Goal: Task Accomplishment & Management: Manage account settings

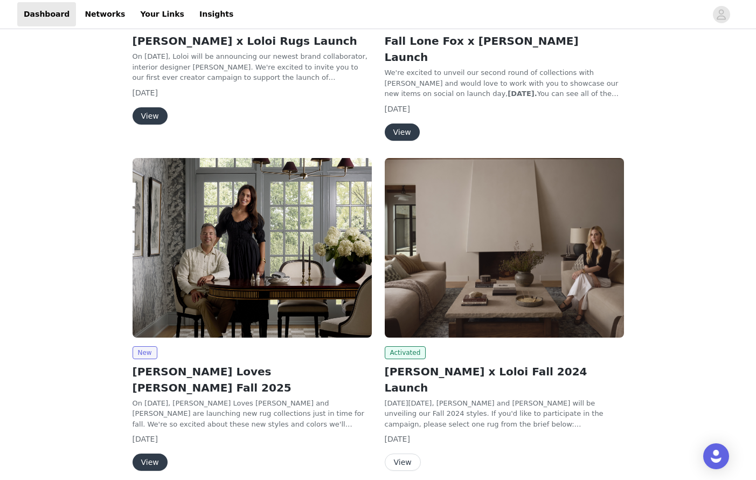
scroll to position [347, 0]
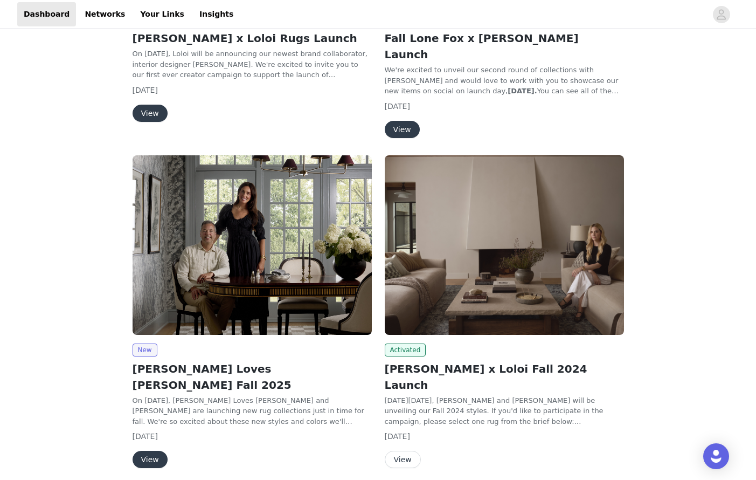
click at [150, 451] on button "View" at bounding box center [150, 459] width 35 height 17
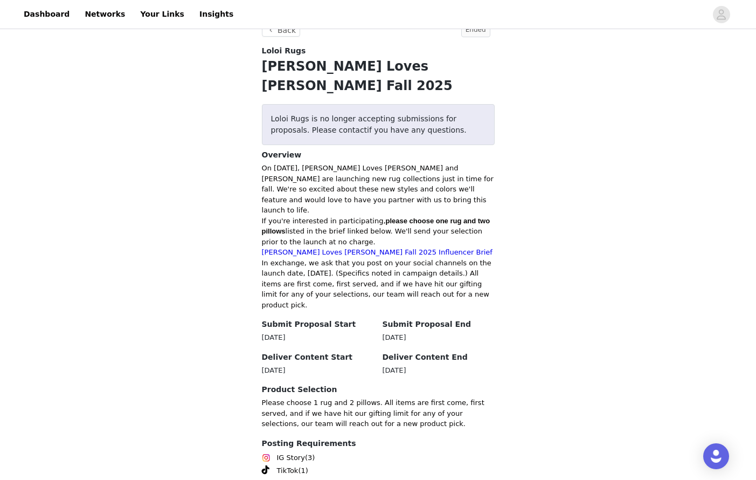
scroll to position [339, 0]
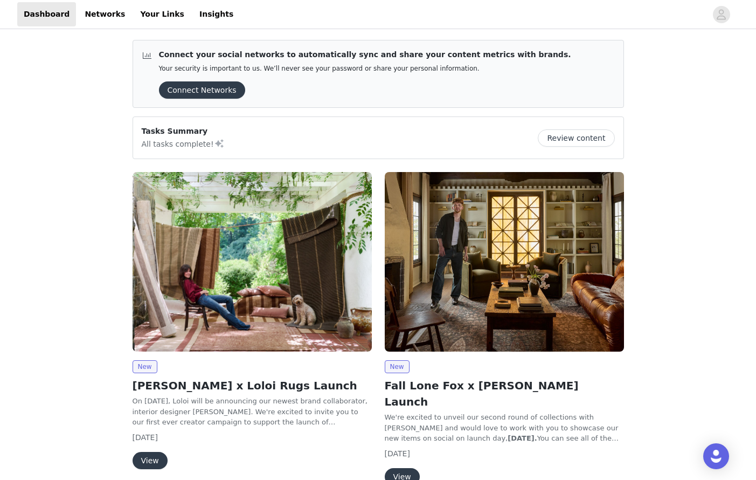
click at [237, 301] on img at bounding box center [252, 262] width 239 height 180
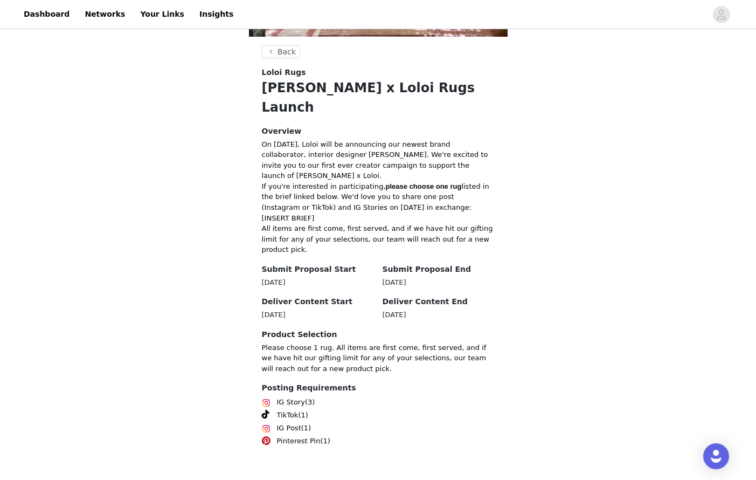
scroll to position [162, 0]
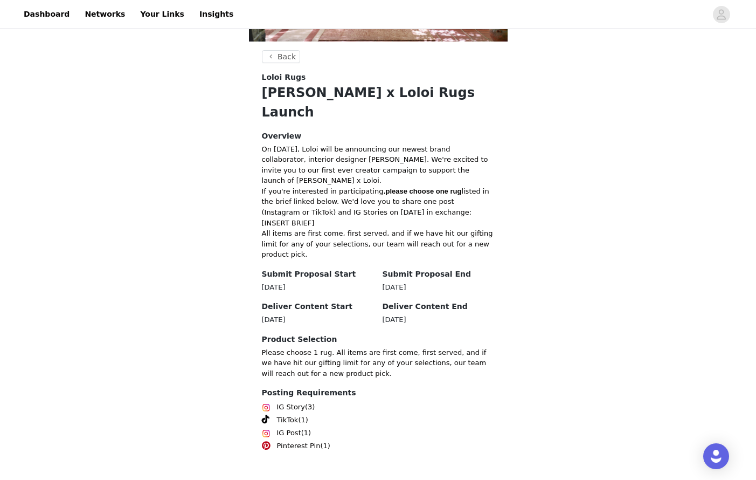
drag, startPoint x: 263, startPoint y: 264, endPoint x: 306, endPoint y: 263, distance: 43.7
click at [306, 282] on div "[DATE]" at bounding box center [318, 287] width 112 height 11
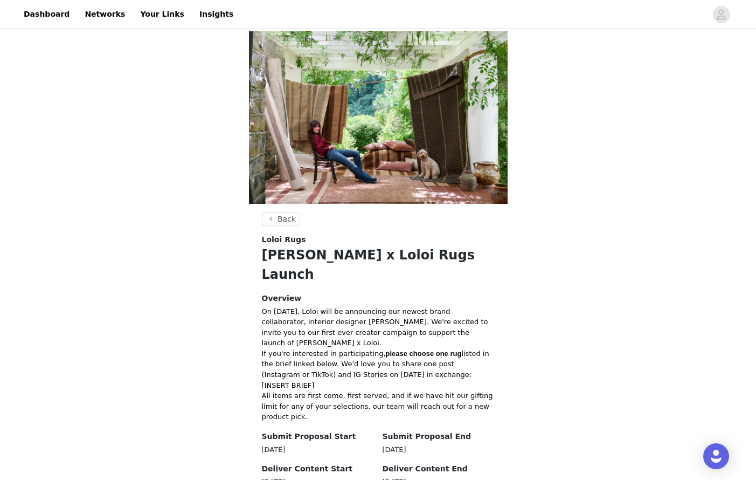
scroll to position [0, 0]
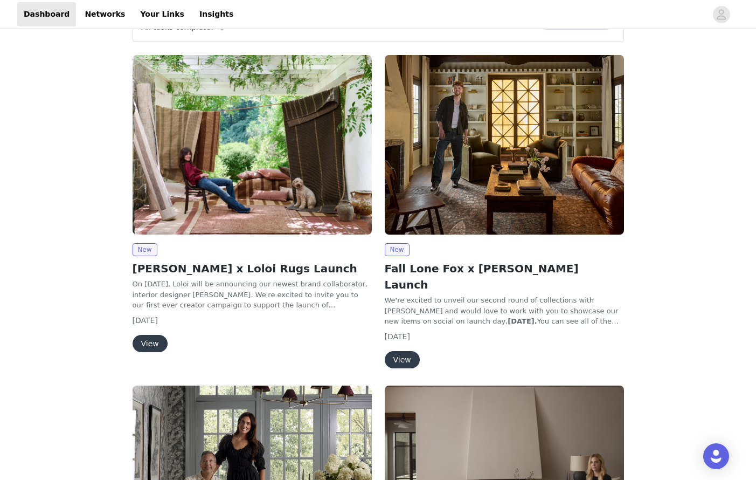
scroll to position [120, 0]
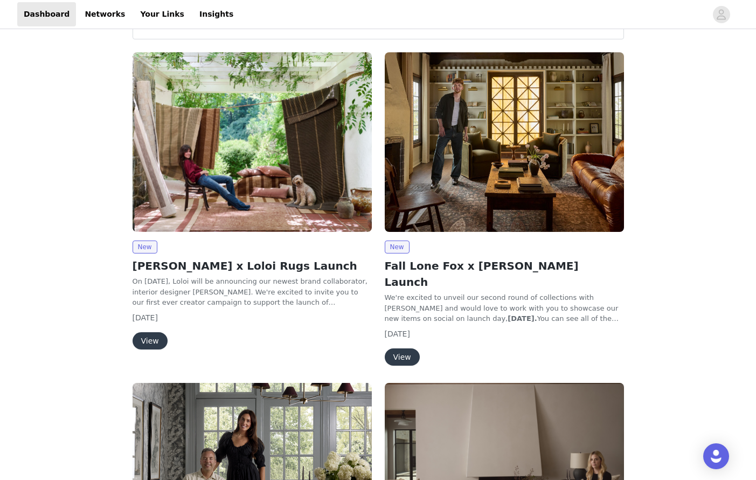
click at [398, 348] on button "View" at bounding box center [402, 356] width 35 height 17
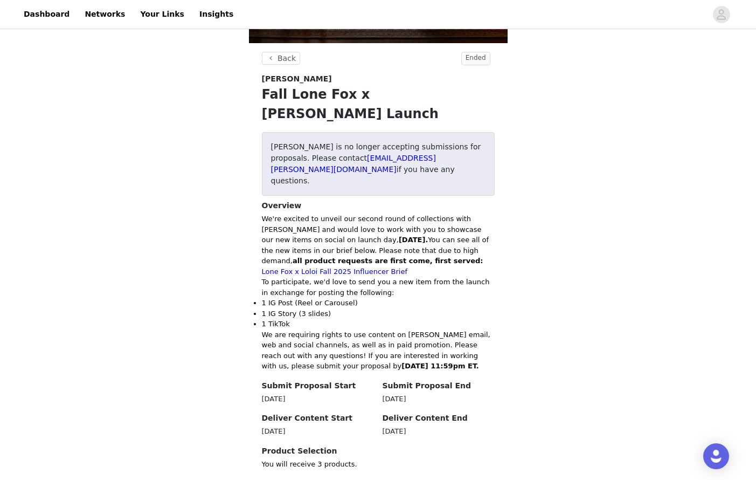
scroll to position [120, 0]
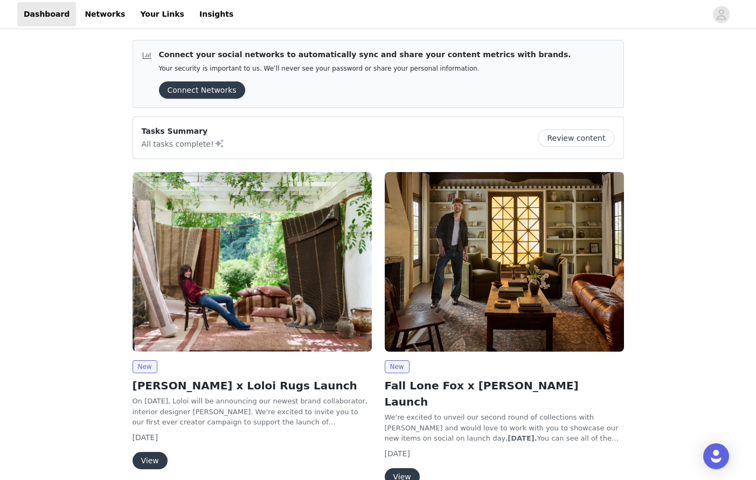
click at [585, 142] on button "Review content" at bounding box center [576, 137] width 77 height 17
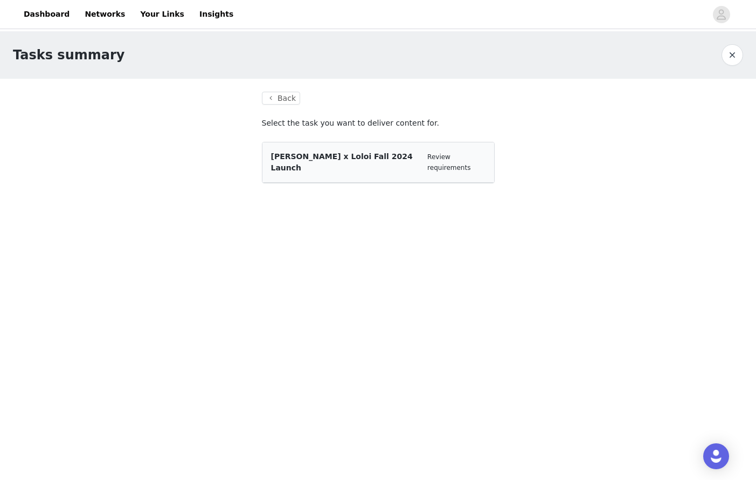
click at [384, 159] on span "[PERSON_NAME] x Loloi Fall 2024 Launch" at bounding box center [342, 162] width 142 height 20
click at [283, 94] on button "Back" at bounding box center [281, 98] width 39 height 13
